Goal: Task Accomplishment & Management: Manage account settings

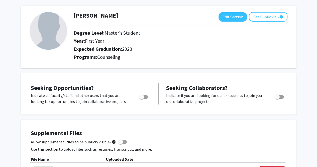
scroll to position [21, 0]
click at [147, 96] on span "Toggle" at bounding box center [143, 97] width 9 height 4
click at [142, 98] on input "Are you actively seeking opportunities?" at bounding box center [141, 98] width 0 height 0
checkbox input "true"
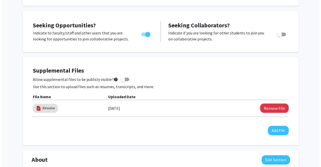
scroll to position [84, 0]
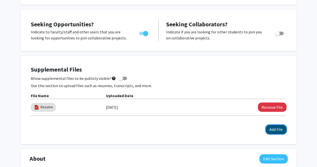
click at [276, 131] on button "Add File" at bounding box center [276, 129] width 21 height 9
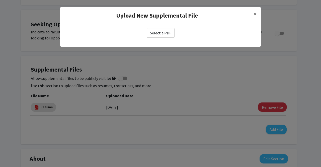
click at [151, 35] on label "Select a PDF" at bounding box center [161, 33] width 28 height 10
click at [0, 0] on input "Select a PDF" at bounding box center [0, 0] width 0 height 0
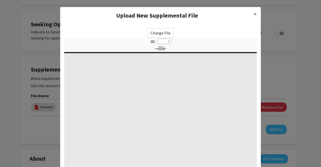
select select "custom"
type input "0"
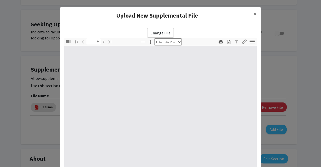
select select "custom"
type input "1"
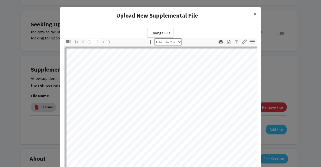
select select "auto"
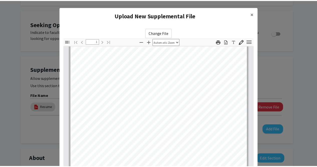
scroll to position [70, 0]
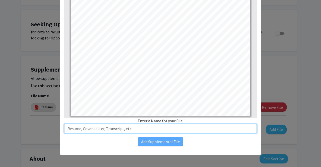
click at [87, 128] on input "text" at bounding box center [160, 129] width 192 height 10
type input "F"
type input "Resume"
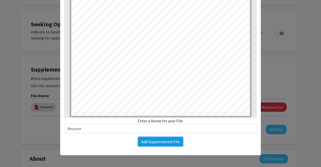
click at [146, 141] on button "Add Supplemental File" at bounding box center [160, 141] width 45 height 9
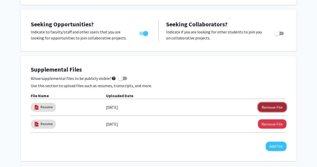
click at [261, 106] on button "Remove File" at bounding box center [272, 106] width 29 height 9
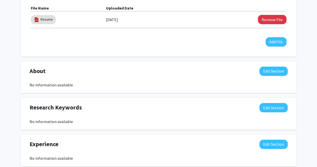
scroll to position [172, 0]
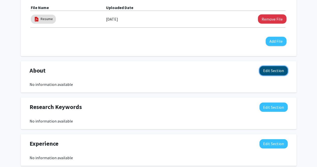
click at [271, 70] on button "Edit Section" at bounding box center [273, 70] width 28 height 9
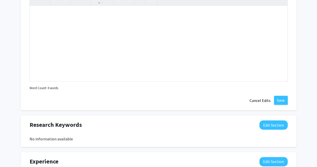
scroll to position [267, 0]
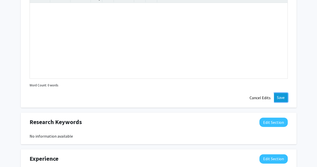
click at [283, 96] on button "Save" at bounding box center [281, 97] width 14 height 9
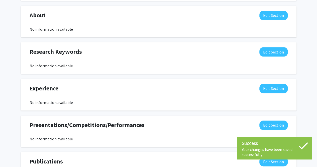
scroll to position [227, 0]
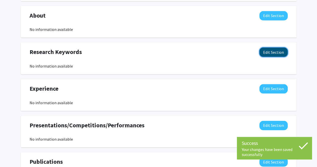
click at [266, 53] on button "Edit Section" at bounding box center [273, 51] width 28 height 9
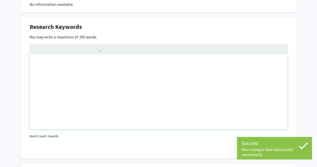
scroll to position [247, 0]
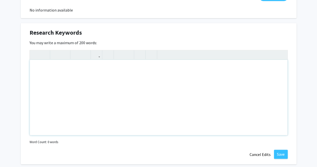
click at [50, 72] on div "Note to users with screen readers: Please deactivate our accessibility plugin f…" at bounding box center [159, 97] width 258 height 75
type textarea "Mental Health, [DEMOGRAPHIC_DATA], Neuroscience&nbsp;"
click at [281, 153] on button "Save" at bounding box center [281, 153] width 14 height 9
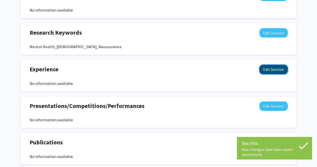
click at [274, 67] on button "Edit Section" at bounding box center [273, 69] width 28 height 9
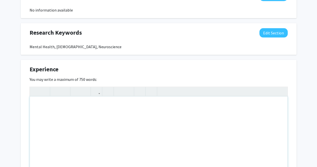
click at [75, 114] on div "Note to users with screen readers: Please deactivate our accessibility plugin f…" at bounding box center [159, 133] width 258 height 75
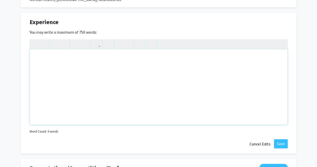
scroll to position [293, 0]
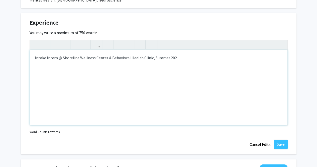
type textarea "Intake Intern @ Shoreline Wellness Center &amp; Behavioral Health Clinic, Summe…"
click at [280, 143] on button "Save" at bounding box center [281, 143] width 14 height 9
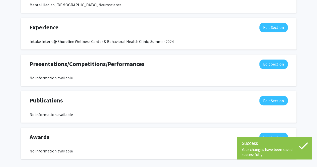
scroll to position [288, 0]
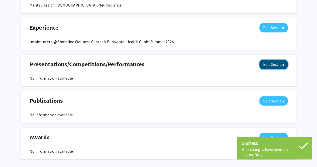
click at [265, 62] on button "Edit Section" at bounding box center [273, 64] width 28 height 9
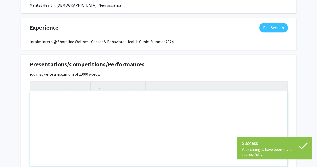
click at [55, 101] on div "Note to users with screen readers: Please deactivate our accessibility plugin f…" at bounding box center [159, 128] width 258 height 75
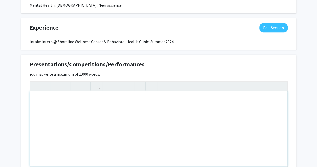
paste div "Note to users with screen readers: Please deactivate our accessibility plugin f…"
type textarea "<p>4 year member of Team USA (Senior Level); competed at the 2024 &amp; 2025 Wo…"
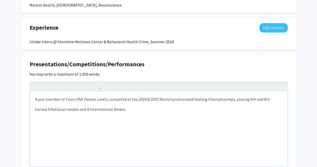
click at [35, 108] on p "Earned 4 National medals and 4 International Medals" at bounding box center [159, 109] width 248 height 6
click at [32, 99] on div "4 year member of Team USA (Senior Level); competed at the 2024 & 2025 World Syn…" at bounding box center [159, 128] width 258 height 75
click at [35, 108] on p "Earned 4 National medals and 4 International Medals" at bounding box center [159, 109] width 248 height 6
click at [140, 110] on p "- Earned 4 National medals and 4 International Medals" at bounding box center [159, 109] width 248 height 6
click at [139, 110] on p "- Earned 4 National medals and 4 International Medals" at bounding box center [159, 109] width 248 height 6
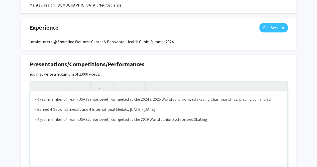
click at [172, 118] on span "- 4 year member of Team USA (Junior Level); competed at the 2019 World Junior S…" at bounding box center [121, 118] width 172 height 5
click at [206, 118] on div "- 4 year member of Team USA (Senior Level); competed at the 2024 & 2025 World S…" at bounding box center [159, 128] width 258 height 75
type textarea "<p>- 4 year member of Team USA (Senior Level); competed at the 2024 &amp; 2025 …"
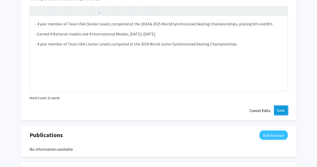
click at [287, 106] on button "Save" at bounding box center [281, 109] width 14 height 9
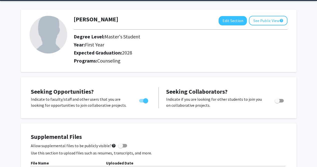
scroll to position [0, 0]
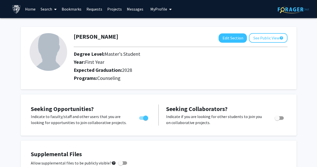
click at [29, 10] on link "Home" at bounding box center [31, 9] width 16 height 18
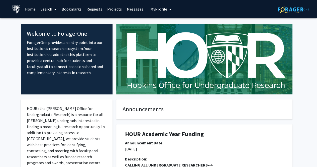
click at [55, 10] on icon at bounding box center [55, 9] width 3 height 4
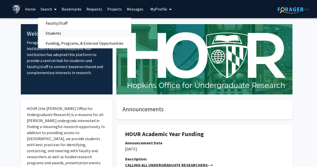
click at [54, 33] on span "Students" at bounding box center [53, 33] width 31 height 10
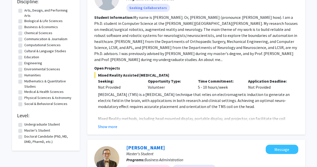
scroll to position [72, 0]
click at [32, 129] on label "Master's Student" at bounding box center [37, 129] width 26 height 5
click at [28, 129] on input "Master's Student" at bounding box center [25, 128] width 3 height 3
checkbox input "true"
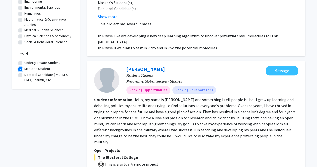
scroll to position [135, 0]
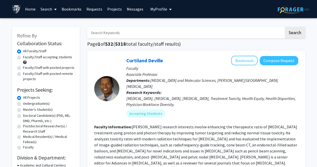
click at [48, 58] on label "Faculty/Staff accepting students" at bounding box center [47, 56] width 49 height 5
click at [26, 58] on input "Faculty/Staff accepting students" at bounding box center [24, 55] width 3 height 3
radio input "true"
click at [38, 108] on label "Master's Student(s)" at bounding box center [38, 109] width 30 height 5
click at [26, 108] on input "Master's Student(s)" at bounding box center [24, 108] width 3 height 3
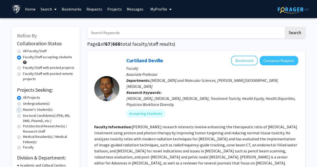
radio input "true"
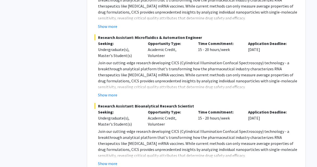
scroll to position [2355, 0]
